Goal: Navigation & Orientation: Find specific page/section

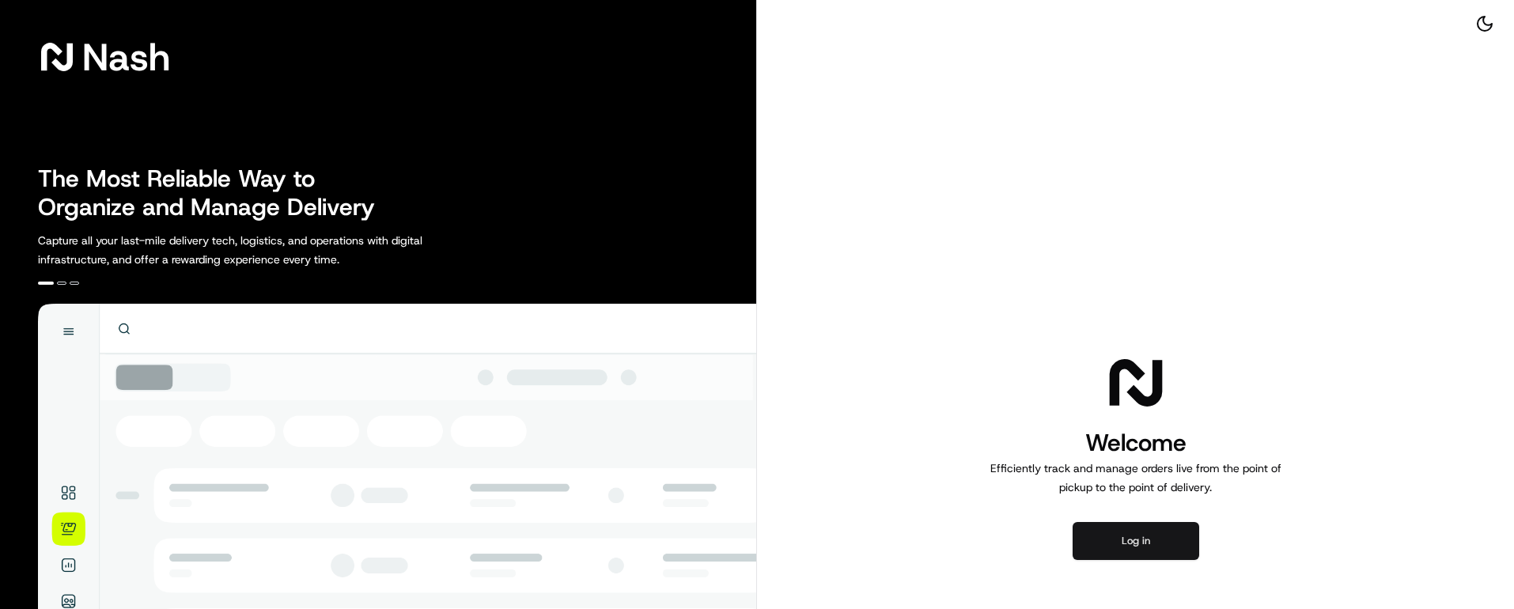
click at [1159, 534] on button "Log in" at bounding box center [1135, 541] width 127 height 38
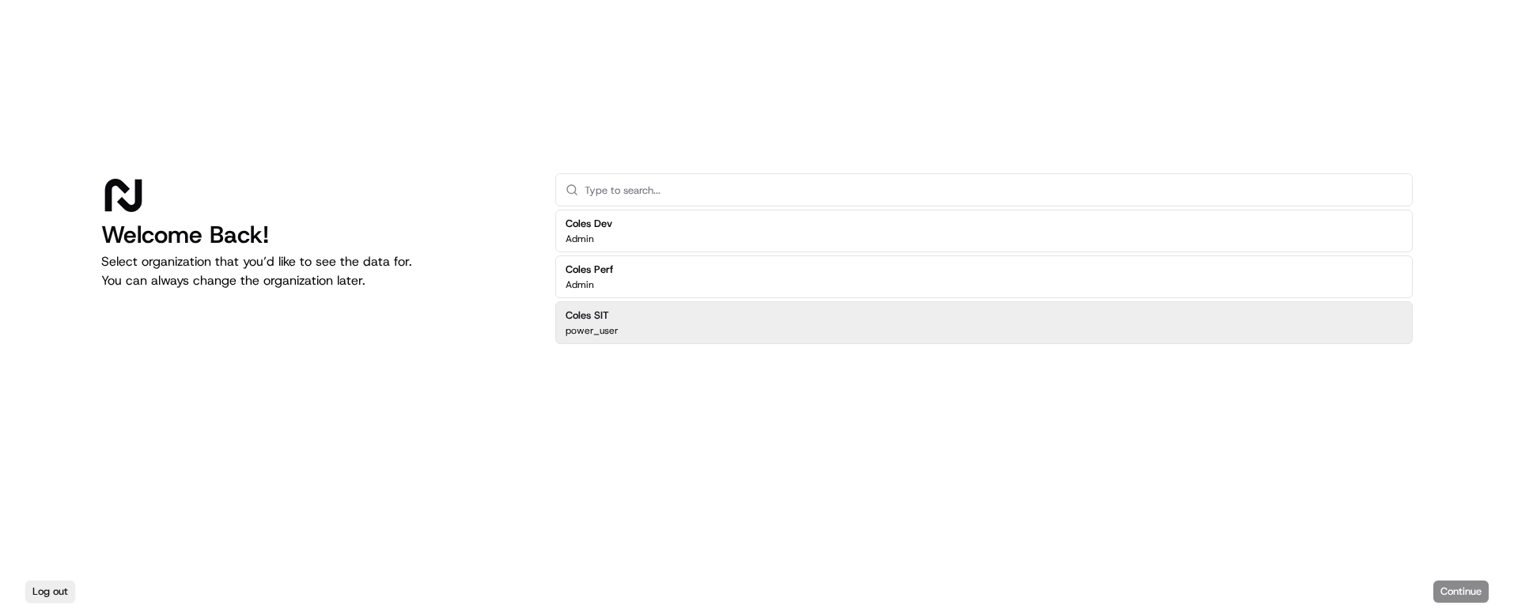
click at [610, 416] on div "Coles Dev Admin Coles Perf Admin Coles SIT power_user" at bounding box center [983, 354] width 857 height 296
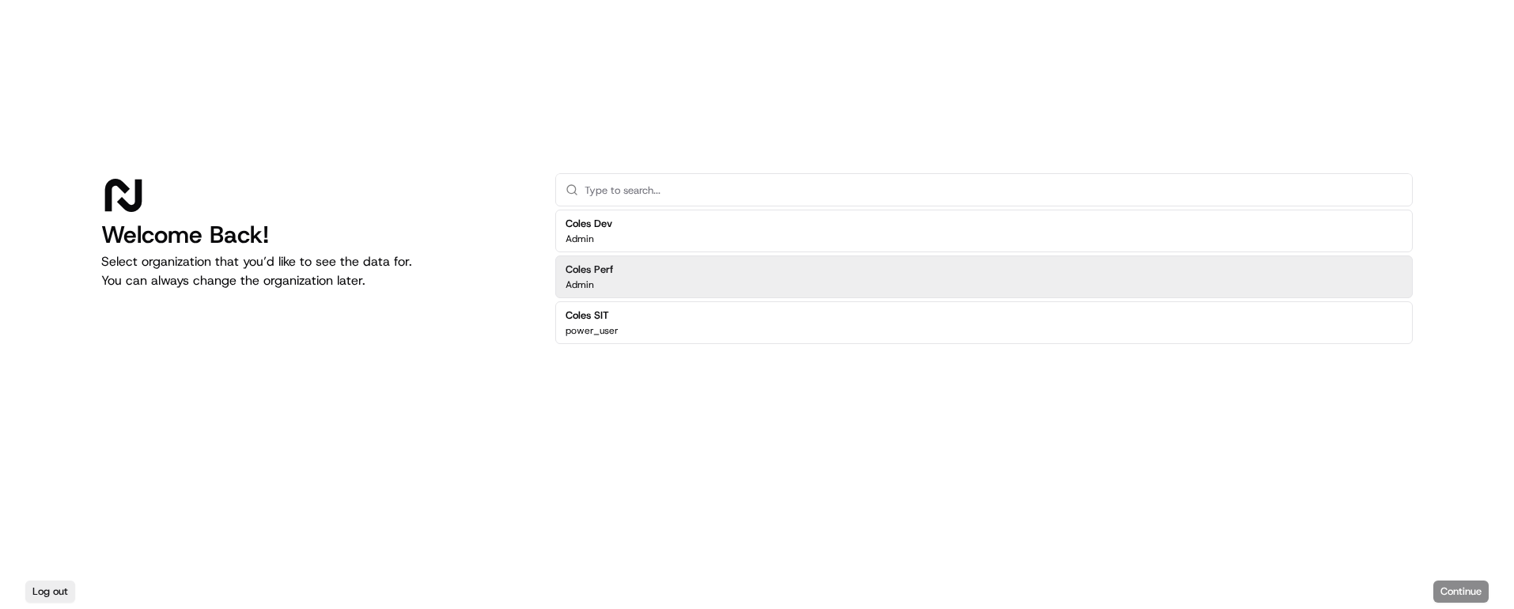
click at [351, 421] on div "Welcome Back! Select organization that you’d like to see the data for. You can …" at bounding box center [315, 337] width 429 height 329
click at [473, 301] on div "Welcome Back! Select organization that you’d like to see the data for. You can …" at bounding box center [315, 337] width 429 height 329
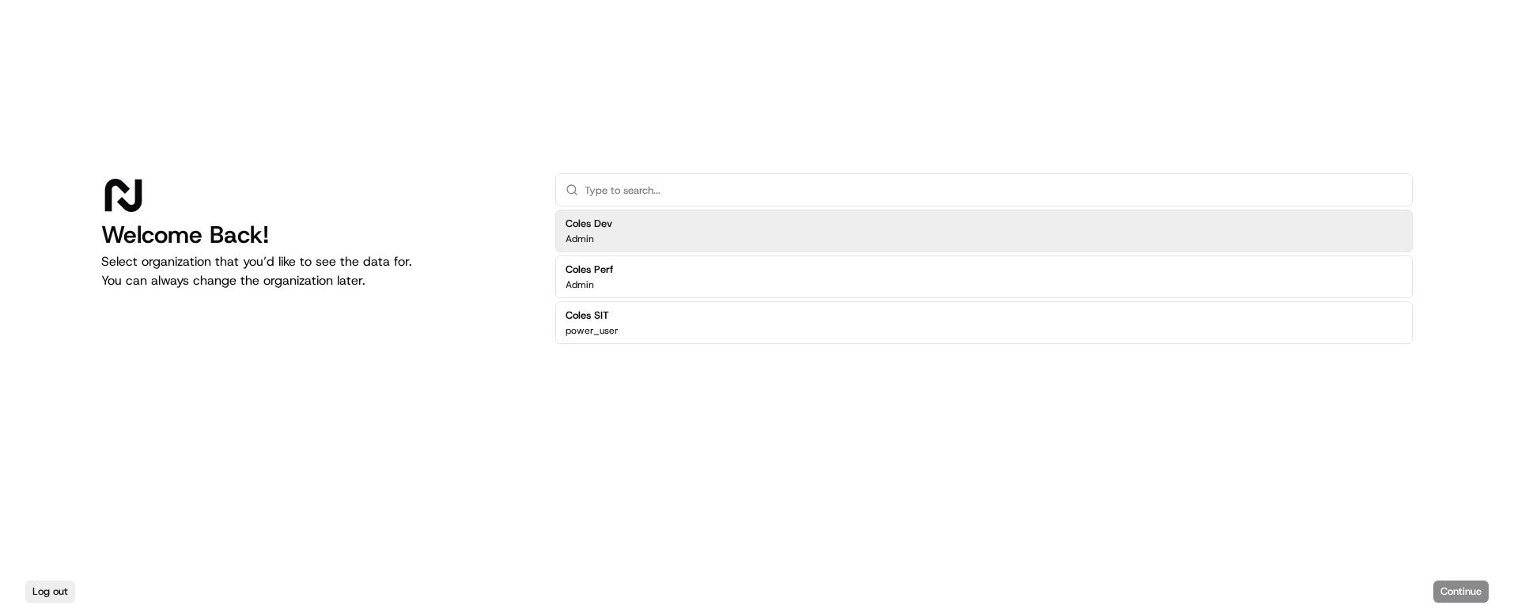
click at [626, 194] on input "text" at bounding box center [993, 190] width 818 height 32
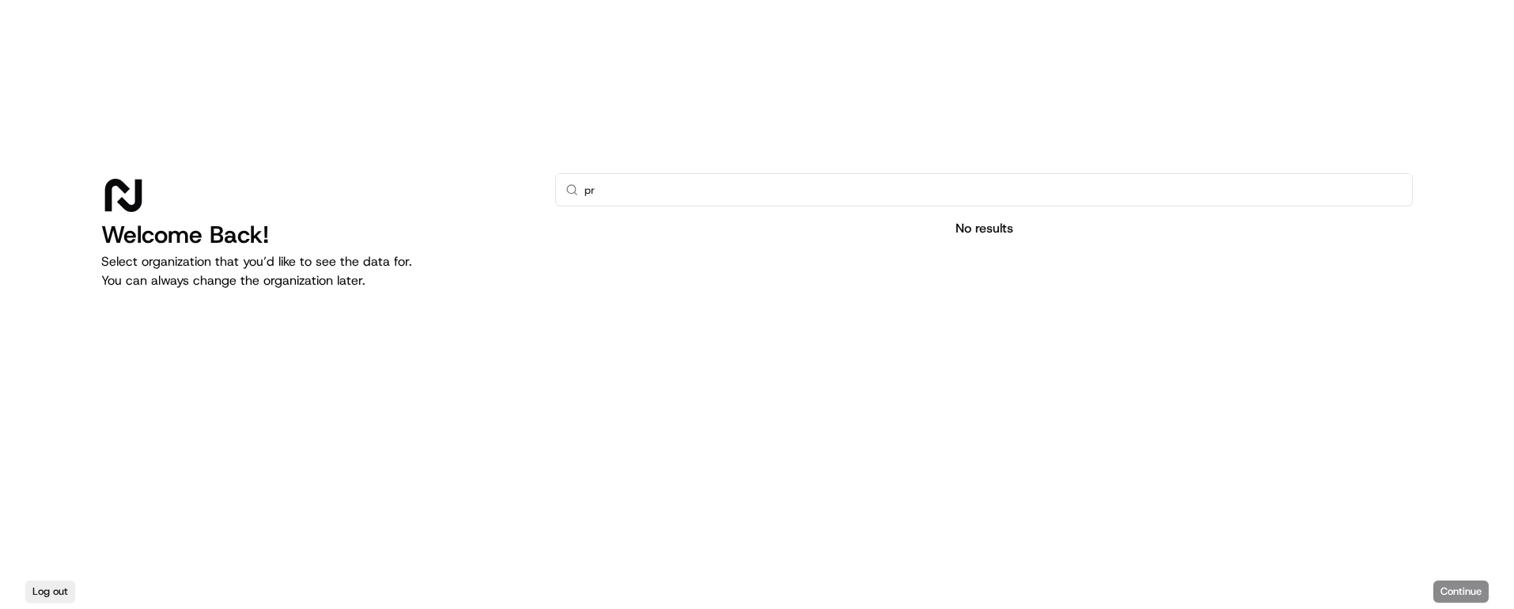
type input "p"
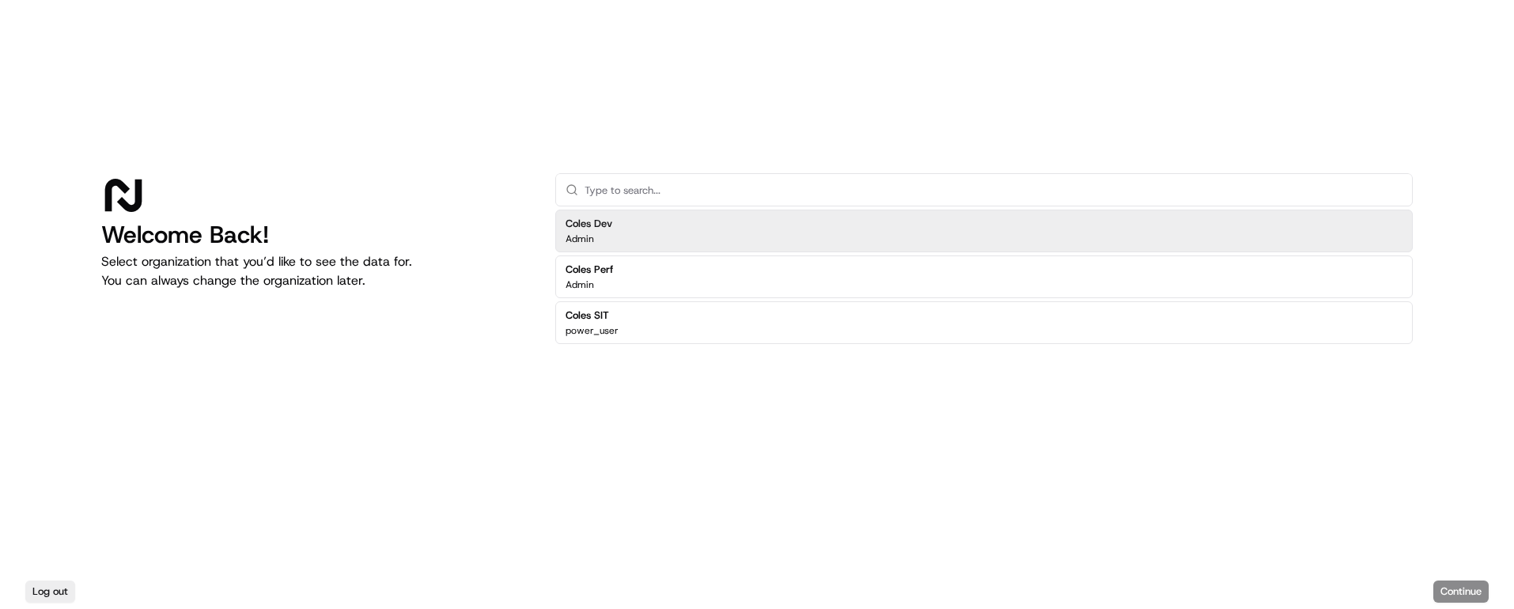
click at [463, 358] on div "Welcome Back! Select organization that you’d like to see the data for. You can …" at bounding box center [315, 337] width 429 height 329
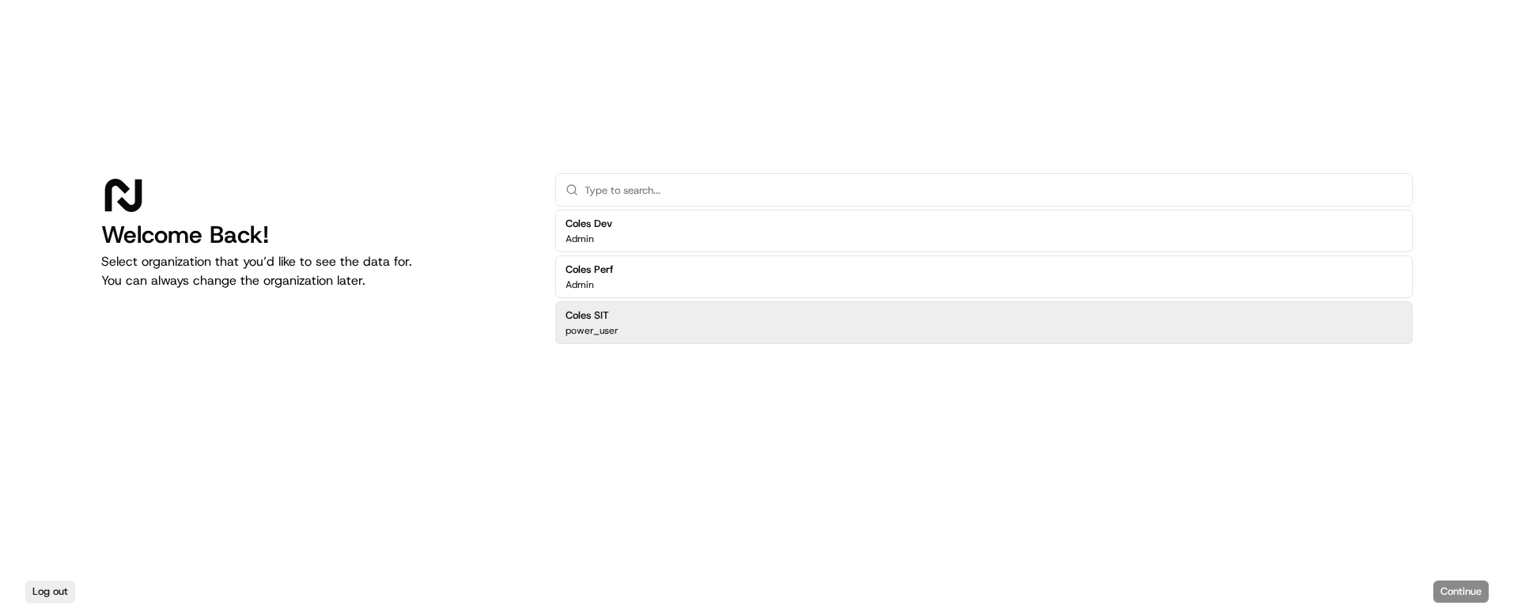
click at [655, 319] on div "Coles SIT power_user" at bounding box center [983, 322] width 857 height 43
click at [1471, 589] on button "Continue" at bounding box center [1460, 591] width 55 height 22
